Goal: Navigation & Orientation: Find specific page/section

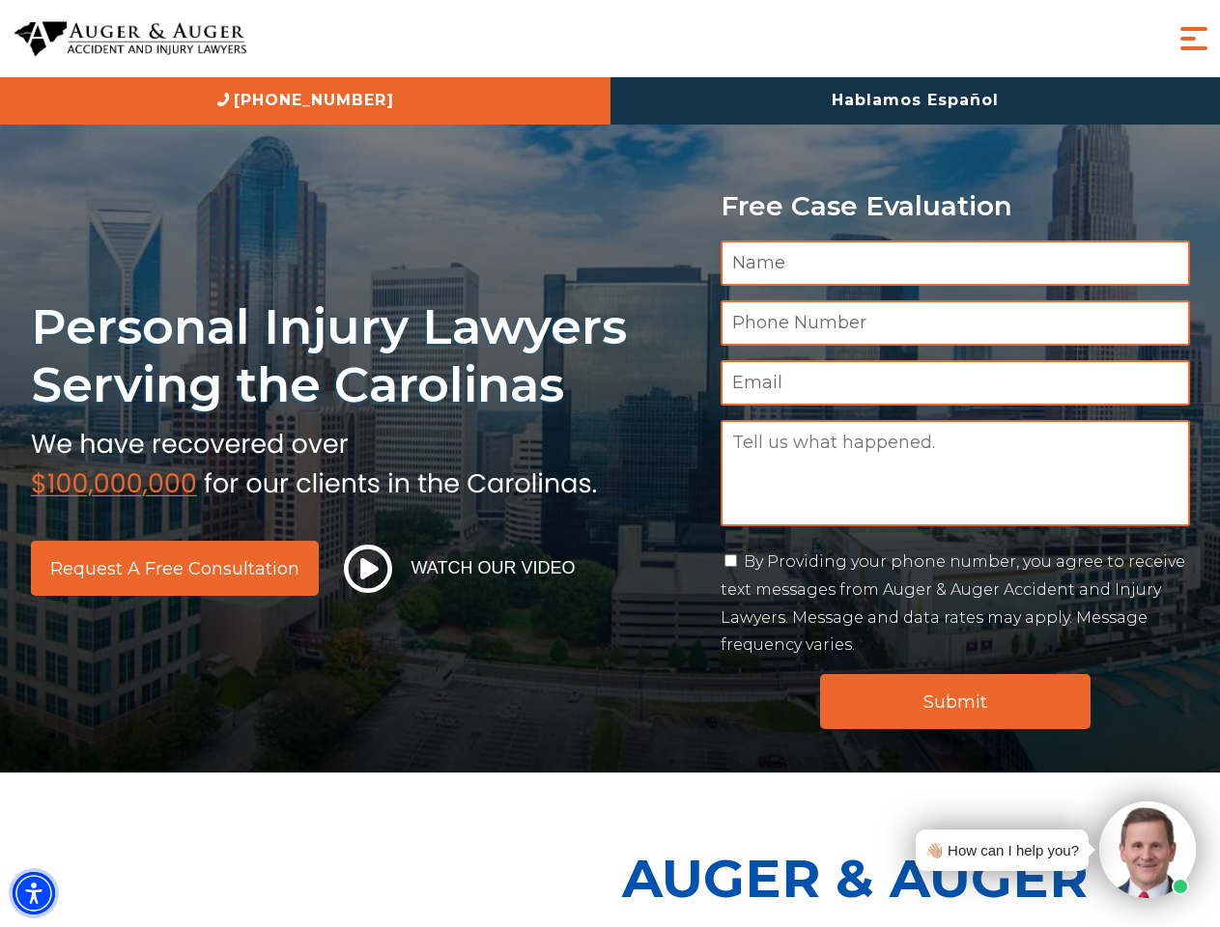
click at [34, 893] on img "Accessibility Menu" at bounding box center [34, 893] width 42 height 42
